Goal: Task Accomplishment & Management: Use online tool/utility

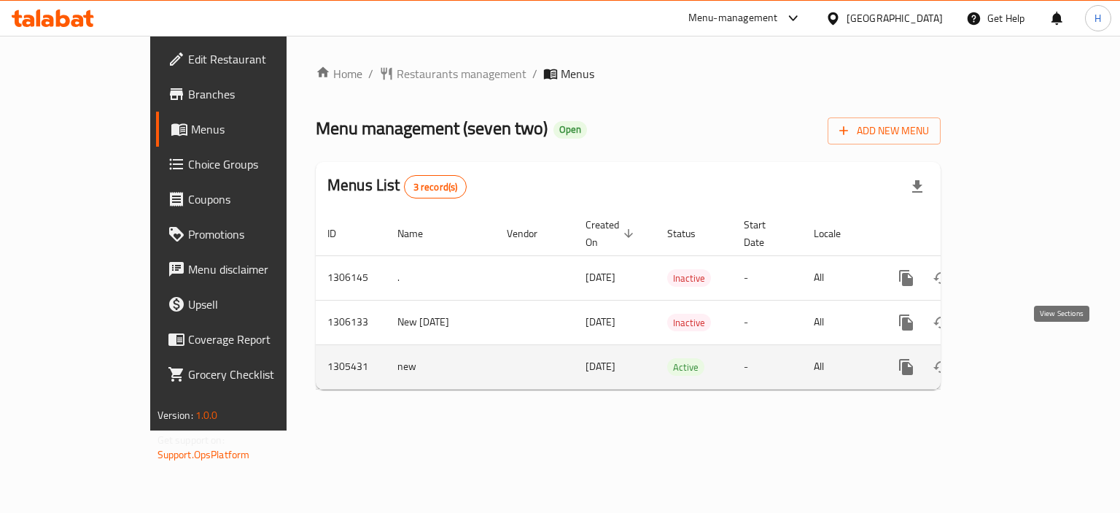
click at [1020, 358] on icon "enhanced table" at bounding box center [1012, 367] width 18 height 18
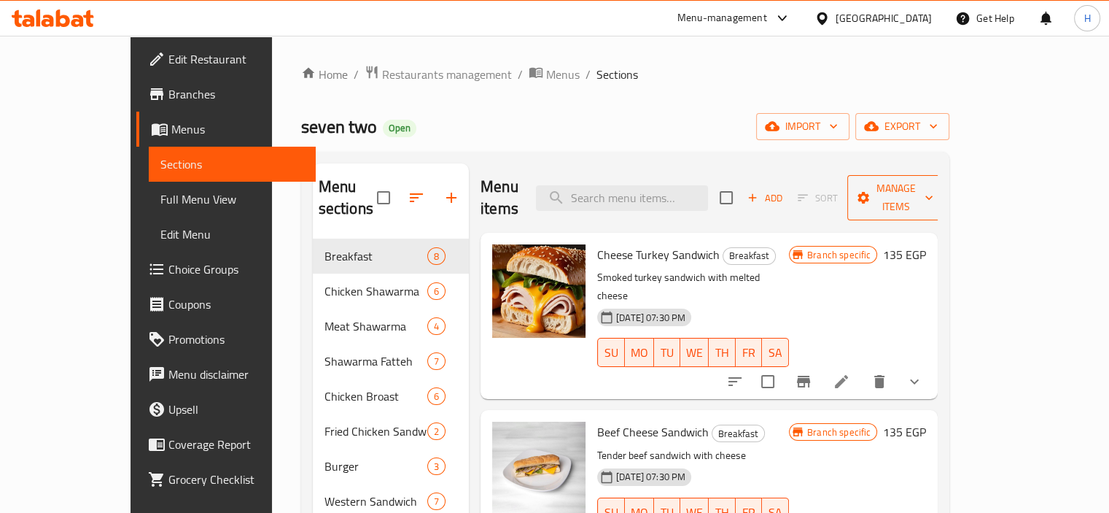
click at [934, 186] on span "Manage items" at bounding box center [896, 197] width 74 height 36
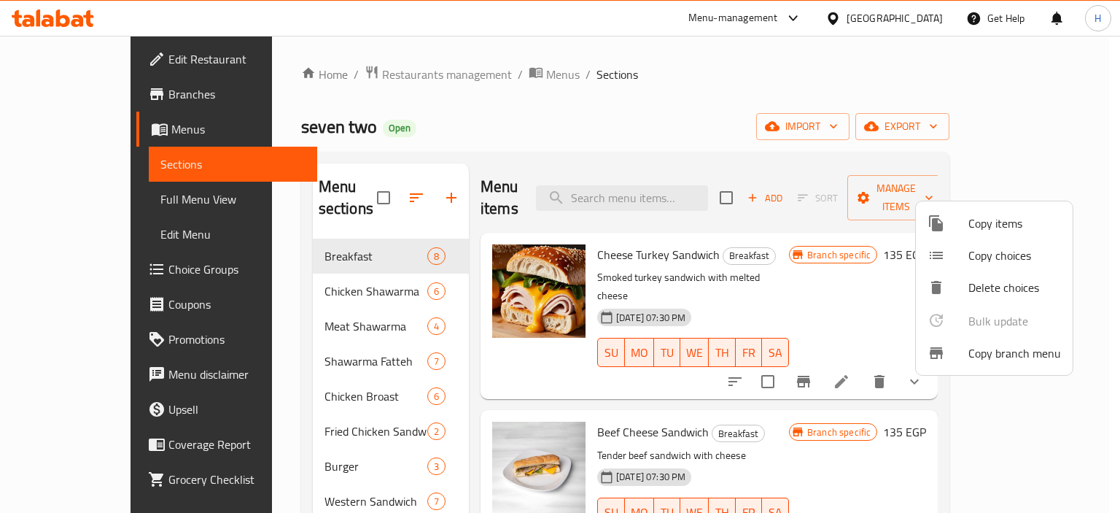
click at [1003, 352] on span "Copy branch menu" at bounding box center [1015, 353] width 93 height 18
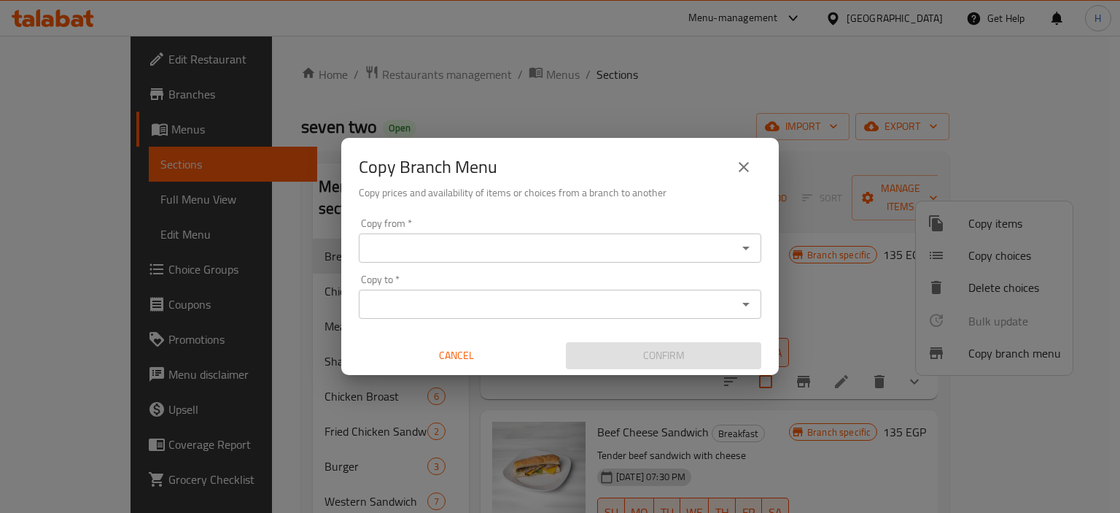
click at [747, 245] on icon "Open" at bounding box center [746, 248] width 18 height 18
click at [746, 246] on icon "Open" at bounding box center [746, 248] width 18 height 18
click at [750, 249] on icon "Open" at bounding box center [746, 248] width 18 height 18
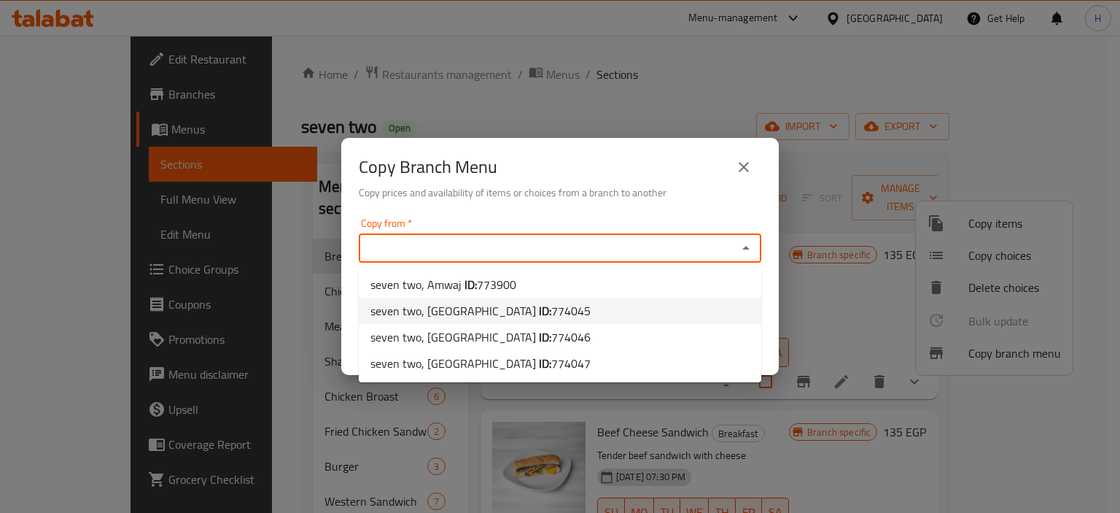
click at [551, 320] on span "774045" at bounding box center [570, 311] width 39 height 22
type input "seven two, [GEOGRAPHIC_DATA]"
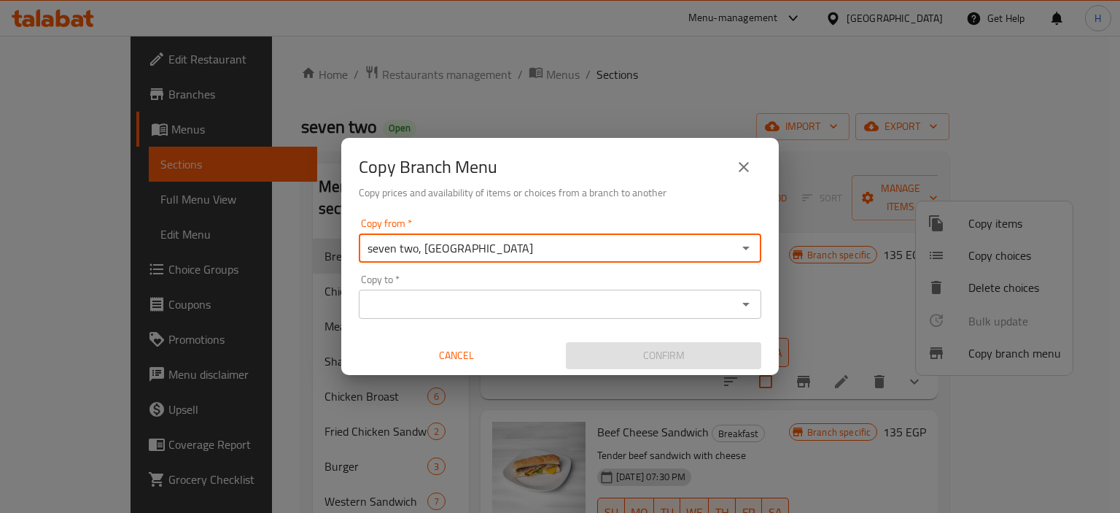
click at [745, 303] on icon "Open" at bounding box center [746, 304] width 18 height 18
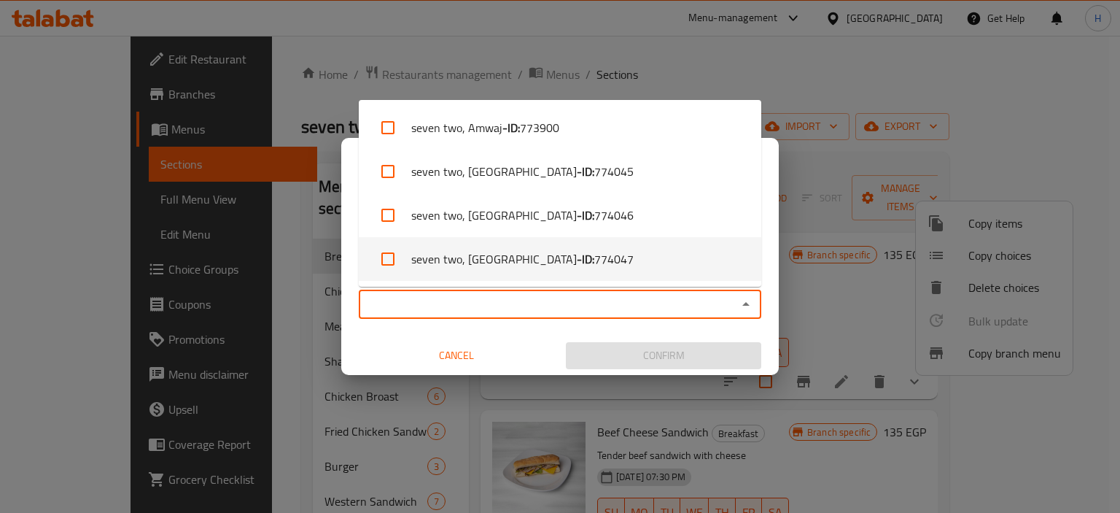
click at [632, 259] on li "[GEOGRAPHIC_DATA] - ID: 774047" at bounding box center [560, 259] width 403 height 44
checkbox input "true"
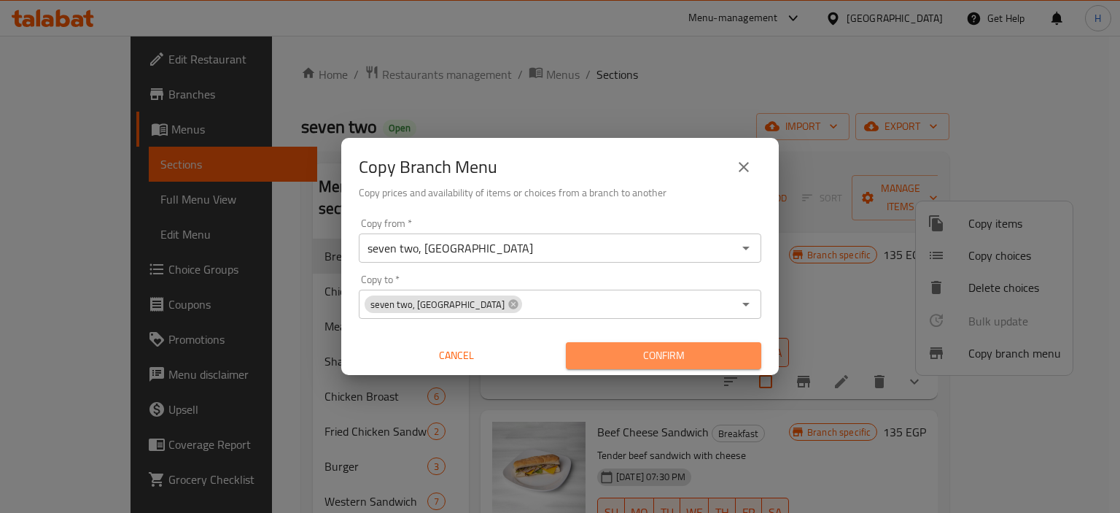
click at [677, 351] on span "Confirm" at bounding box center [664, 355] width 172 height 18
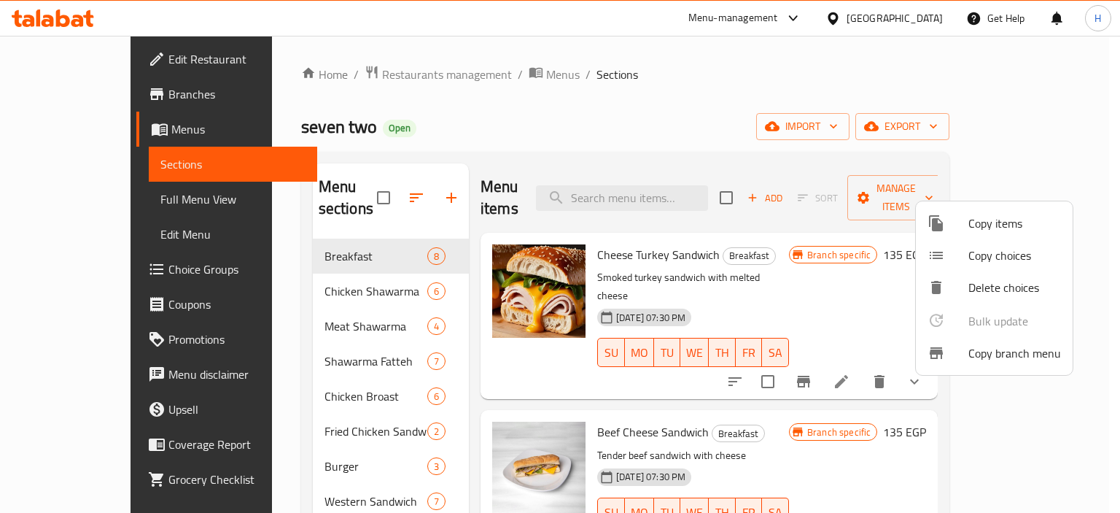
click at [76, 88] on div at bounding box center [560, 256] width 1120 height 513
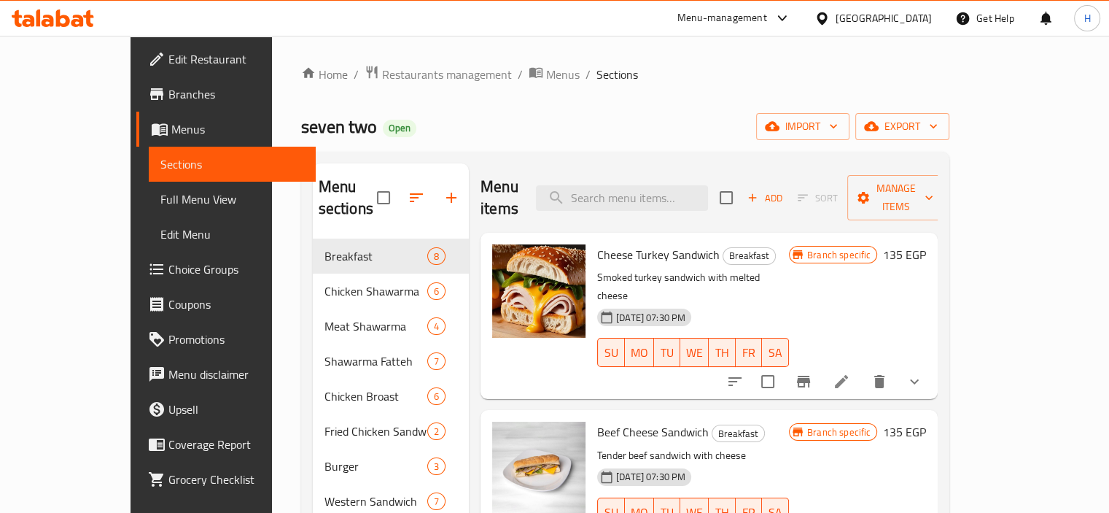
click at [168, 94] on span "Branches" at bounding box center [236, 94] width 136 height 18
